Goal: Obtain resource: Obtain resource

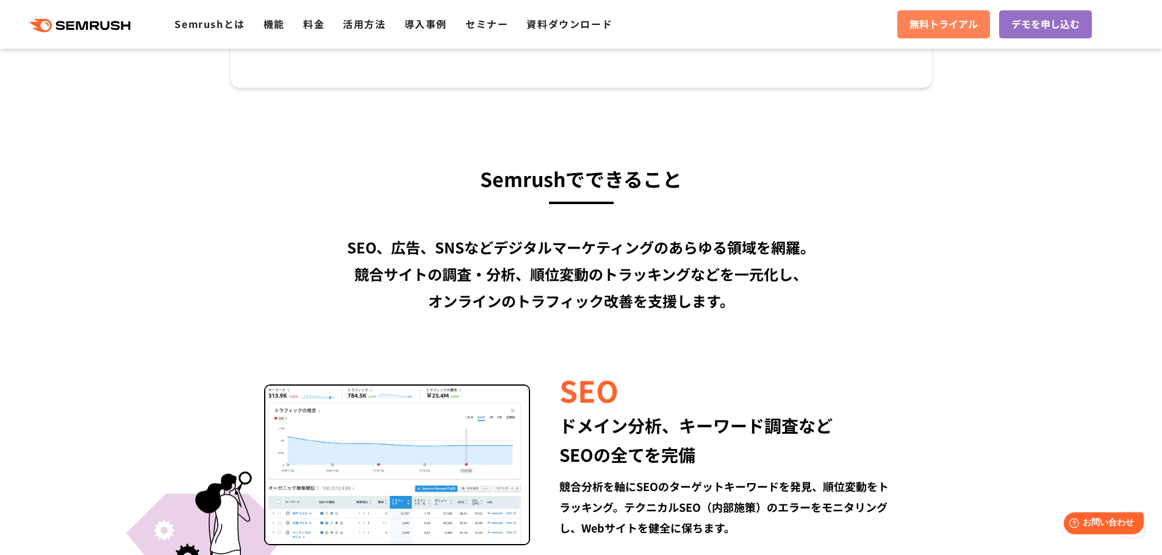
click at [946, 20] on span "無料トライアル" at bounding box center [943, 24] width 68 height 16
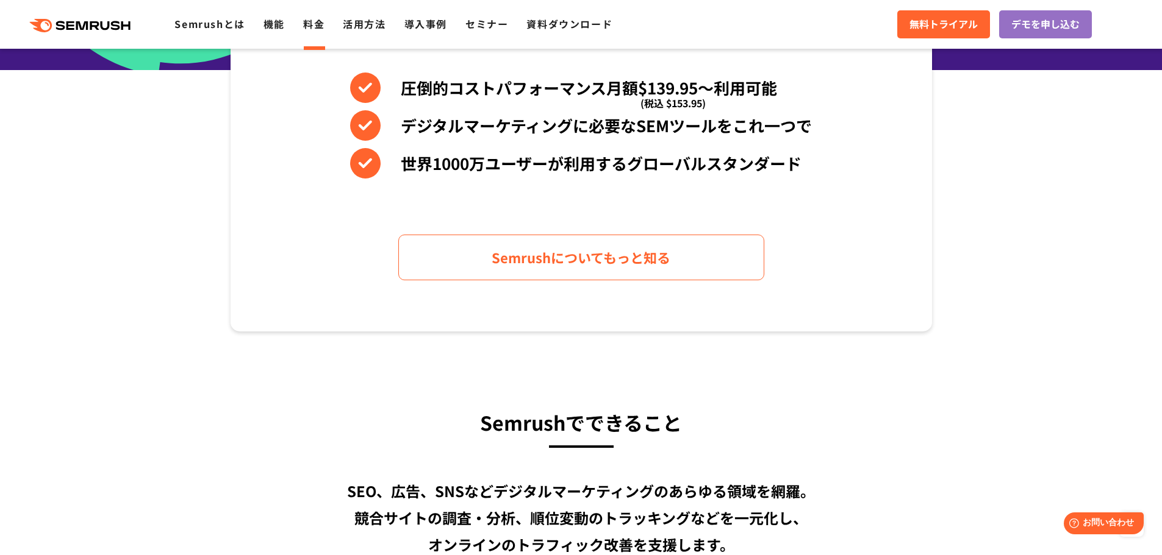
click at [310, 23] on link "料金" at bounding box center [313, 23] width 21 height 15
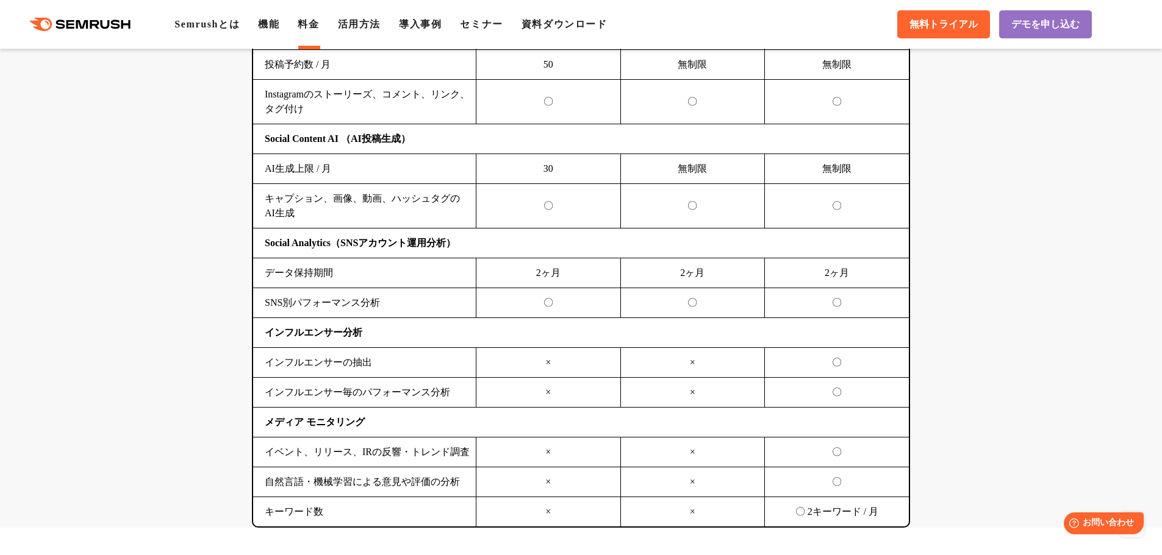
scroll to position [2683, 0]
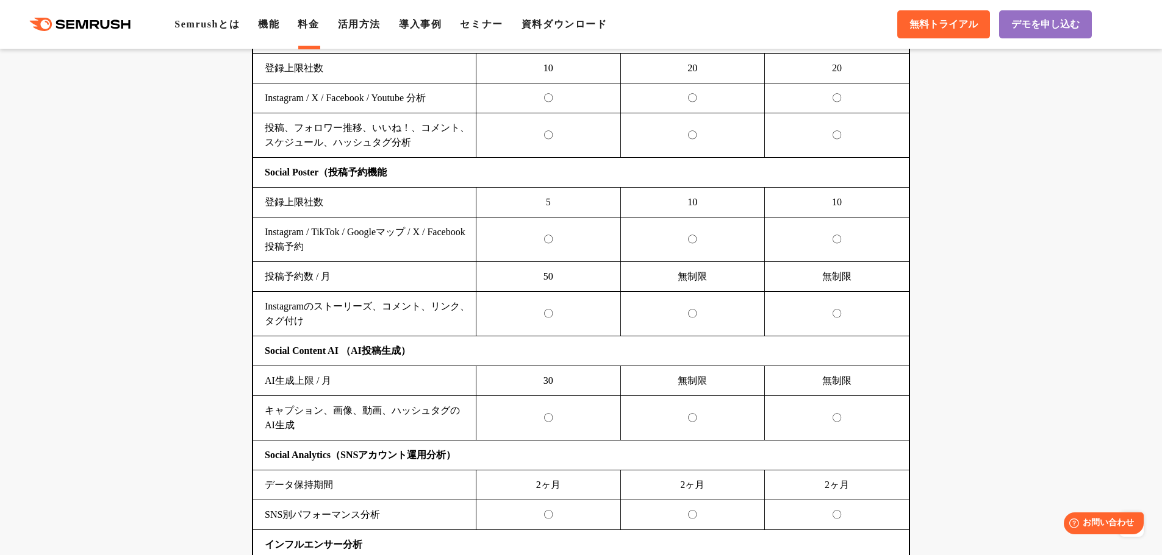
click at [696, 366] on td "無制限" at bounding box center [692, 381] width 145 height 30
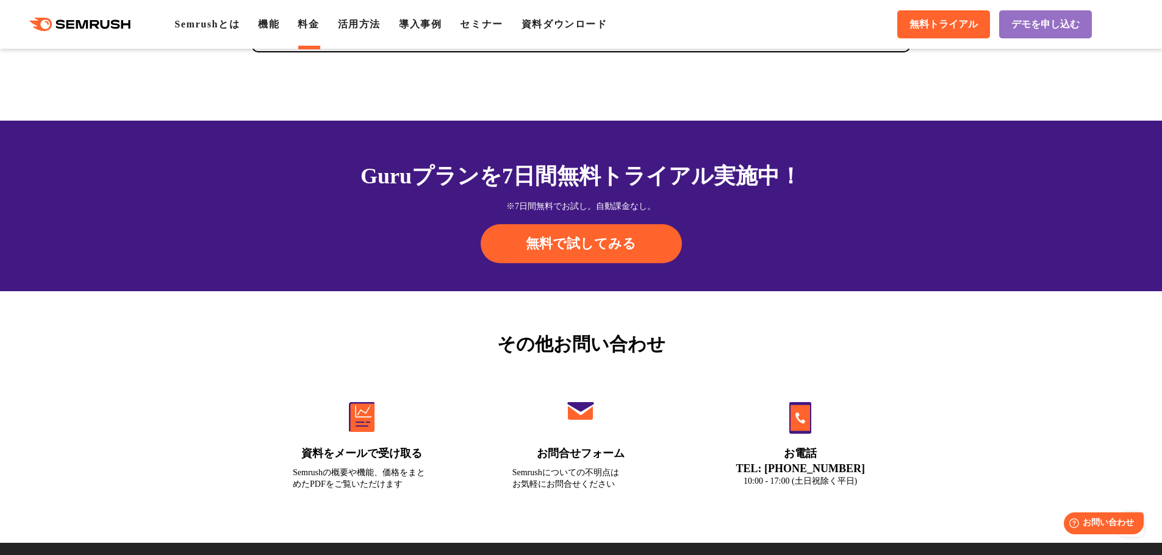
scroll to position [4024, 0]
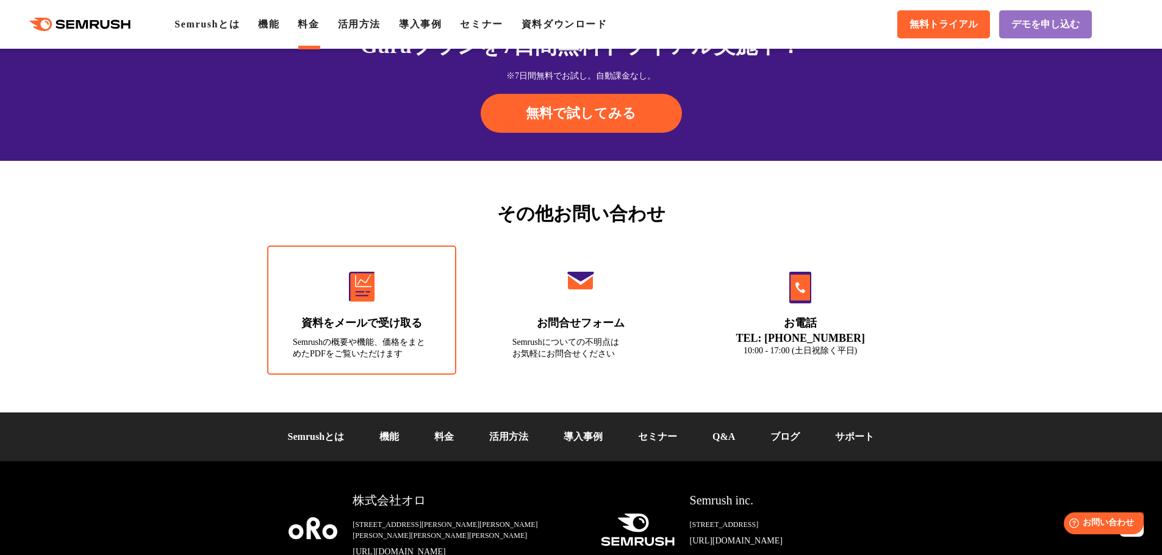
click at [385, 305] on link "資料をメールで受け取る Semrushの概要や機能、価格をまとめたPDFをご覧いただけます" at bounding box center [361, 310] width 189 height 129
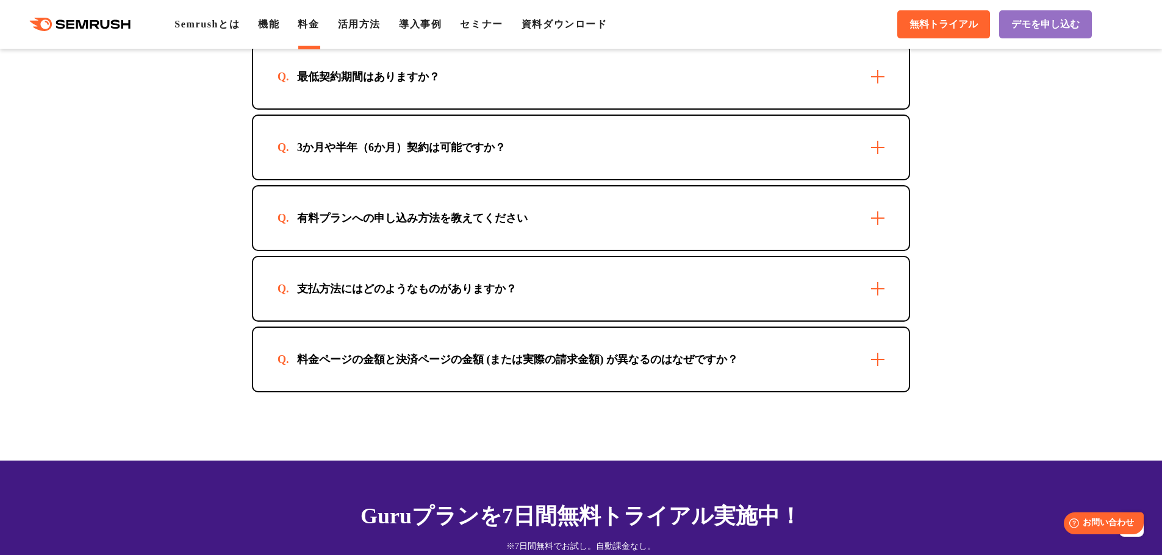
scroll to position [3536, 0]
